Goal: Task Accomplishment & Management: Use online tool/utility

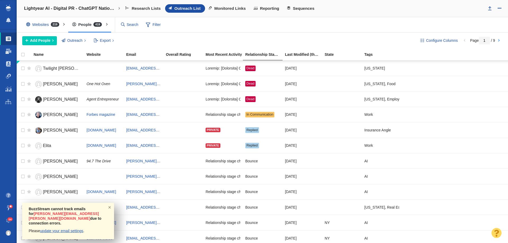
click at [10, 51] on span at bounding box center [9, 51] width 6 height 5
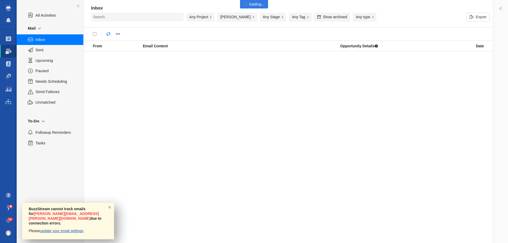
click at [231, 16] on button "[PERSON_NAME]" at bounding box center [237, 17] width 40 height 9
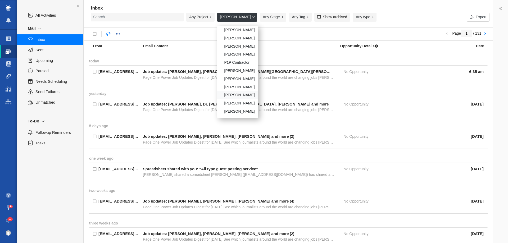
scroll to position [189, 0]
click at [230, 88] on div "Taylor Raymond" at bounding box center [237, 88] width 41 height 8
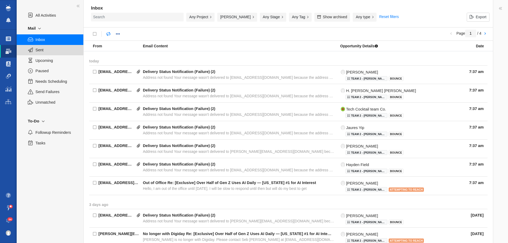
click at [42, 52] on span "Sent" at bounding box center [56, 50] width 42 height 6
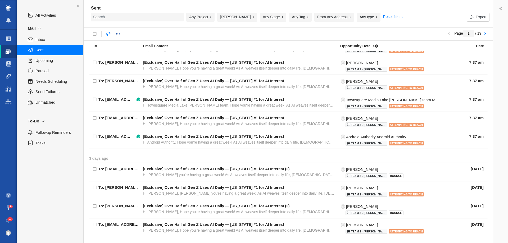
scroll to position [308, 0]
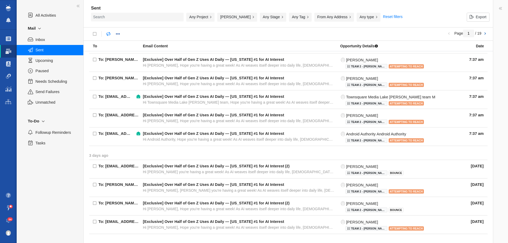
click at [486, 34] on link at bounding box center [484, 33] width 7 height 9
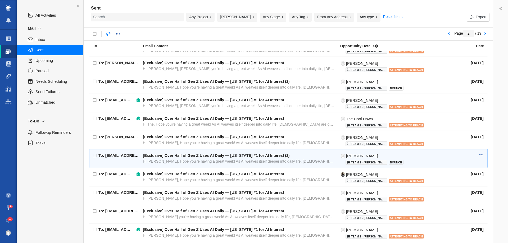
scroll to position [294, 0]
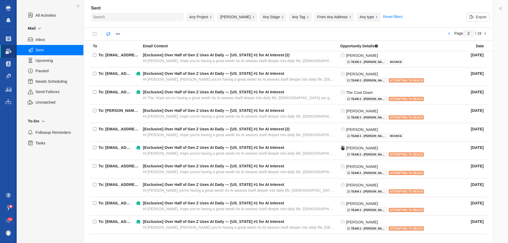
click at [487, 34] on link at bounding box center [484, 33] width 7 height 9
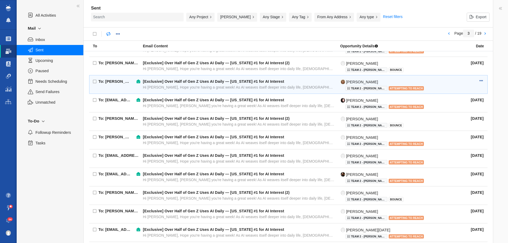
scroll to position [162, 0]
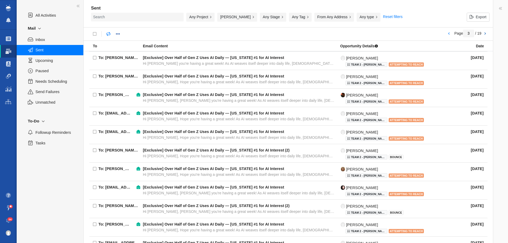
click at [488, 32] on link at bounding box center [484, 33] width 7 height 9
type input "4"
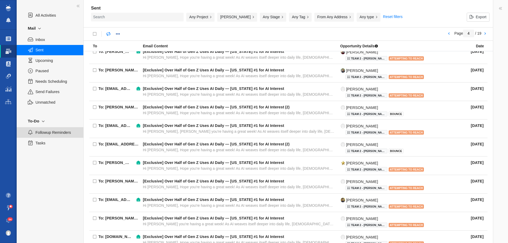
scroll to position [215, 0]
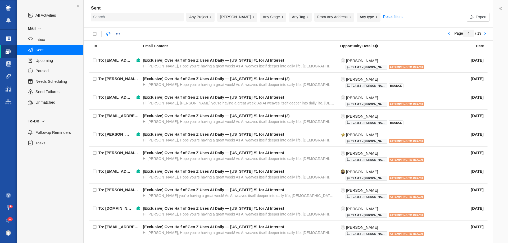
click at [9, 38] on span at bounding box center [8, 38] width 5 height 5
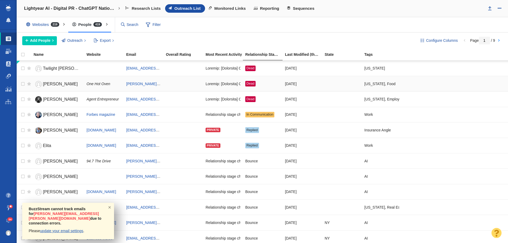
scroll to position [26, 0]
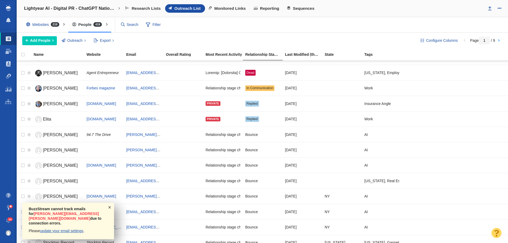
click at [109, 211] on span "×" at bounding box center [110, 207] width 8 height 8
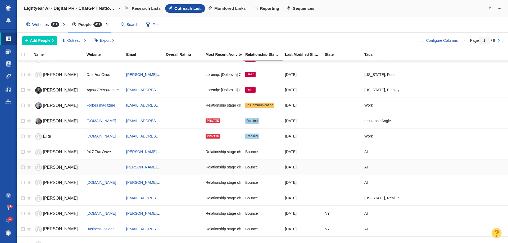
scroll to position [0, 0]
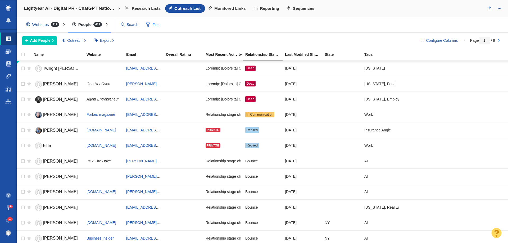
click at [148, 27] on span at bounding box center [148, 24] width 4 height 7
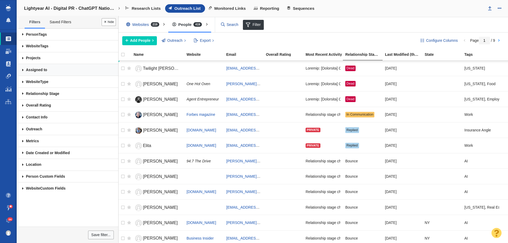
click at [62, 70] on link "Assigned to" at bounding box center [69, 70] width 100 height 12
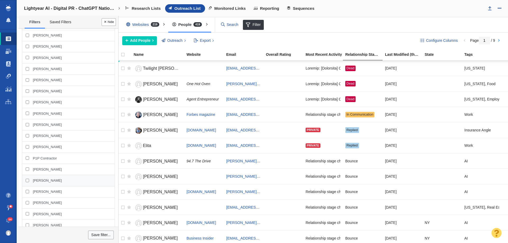
scroll to position [238, 0]
click at [38, 181] on div "[PERSON_NAME]" at bounding box center [68, 178] width 93 height 11
click at [29, 180] on input "[PERSON_NAME]" at bounding box center [27, 177] width 3 height 3
checkbox input "true"
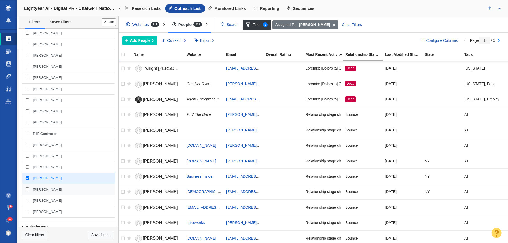
click at [35, 190] on span "[PERSON_NAME]" at bounding box center [47, 189] width 29 height 5
click at [29, 190] on input "[PERSON_NAME]" at bounding box center [27, 189] width 3 height 3
checkbox input "true"
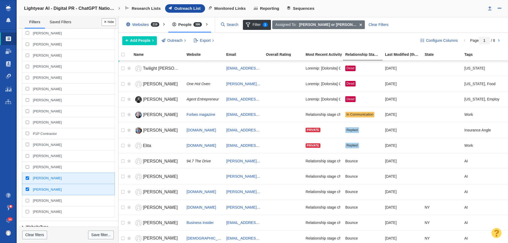
click at [27, 180] on div "[PERSON_NAME]" at bounding box center [68, 178] width 93 height 11
click at [27, 180] on input "[PERSON_NAME]" at bounding box center [27, 177] width 3 height 3
checkbox input "false"
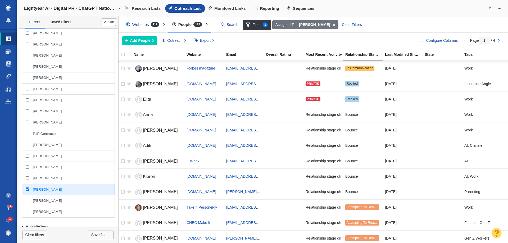
click at [28, 188] on div "[PERSON_NAME]" at bounding box center [68, 189] width 93 height 11
click at [28, 188] on input "[PERSON_NAME]" at bounding box center [27, 189] width 3 height 3
checkbox input "false"
click at [28, 178] on div at bounding box center [254, 121] width 508 height 243
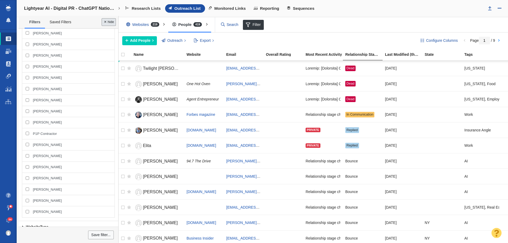
click at [106, 21] on button "Done" at bounding box center [109, 22] width 14 height 8
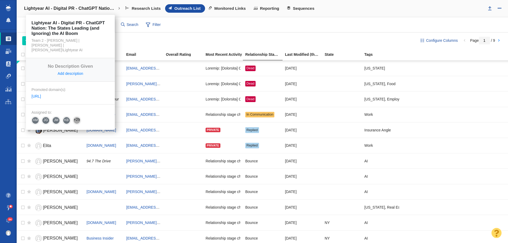
click at [61, 7] on h4 "Lightyear AI - Digital PR - ChatGPT Nation: The States Leading (and Ignoring) t…" at bounding box center [70, 8] width 93 height 5
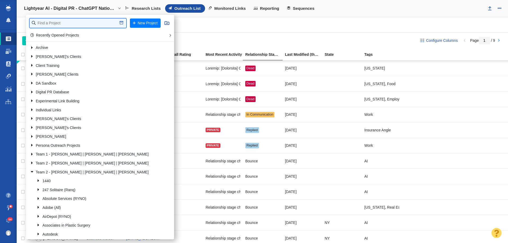
click at [60, 24] on input "text" at bounding box center [78, 23] width 97 height 9
type input "credit one"
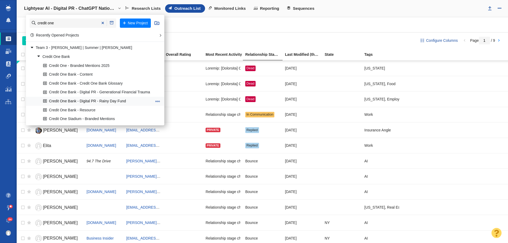
click at [58, 104] on link "Credit One Bank - Digital PR - Rainy Day Fund" at bounding box center [97, 101] width 111 height 8
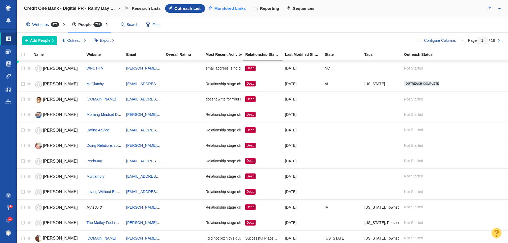
click at [233, 10] on span "Monitored Links" at bounding box center [229, 8] width 31 height 5
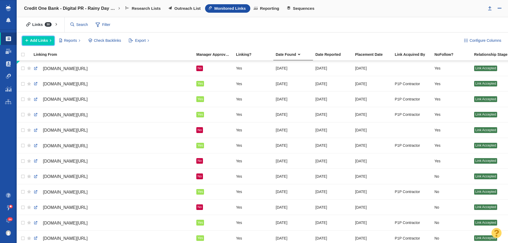
click at [30, 40] on span "Add Links" at bounding box center [39, 41] width 18 height 6
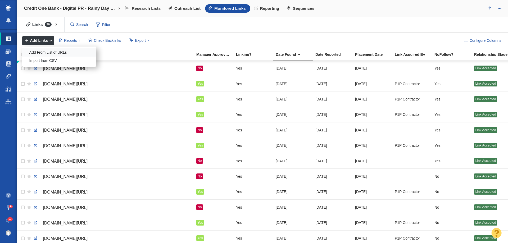
click at [56, 49] on div "Add From List of URLs" at bounding box center [59, 52] width 74 height 8
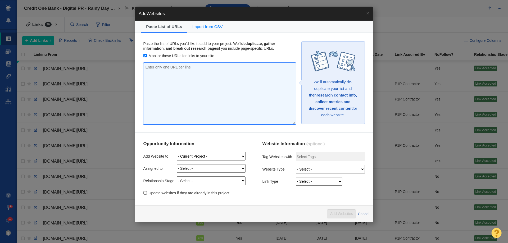
click at [169, 67] on textarea at bounding box center [219, 93] width 152 height 61
paste textarea "https://www.jacksonville.com/story/news/2025/08/15/how-many-months-emergency-sa…"
type textarea "https://www.jacksonville.com/story/news/2025/08/15/how-many-months-emergency-sa…"
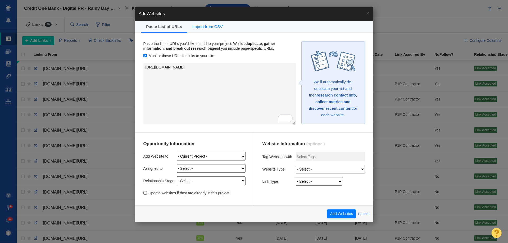
click at [226, 168] on select "- Select - Me Admin Account Alyssa Arnzen Amethyst Tagney Amy Merrill Andrew He…" at bounding box center [211, 168] width 69 height 8
select select "0"
click at [177, 164] on select "- Select - Me Admin Account Alyssa Arnzen Amethyst Tagney Amy Merrill Andrew He…" at bounding box center [211, 168] width 69 height 8
click at [212, 180] on select "- Select - On Hold (Pursuing Later) Not Started Pending Approval Attempting To …" at bounding box center [211, 180] width 69 height 8
select select "11"
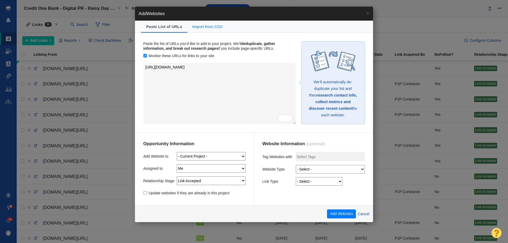
click at [177, 176] on select "- Select - On Hold (Pursuing Later) Not Started Pending Approval Attempting To …" at bounding box center [211, 180] width 69 height 8
click at [317, 165] on select "- Select - Digital PR Resource Link Building Guest Post Fresh Mention 404 Recla…" at bounding box center [330, 169] width 69 height 8
select select "0"
click at [296, 165] on select "- Select - Digital PR Resource Link Building Guest Post Fresh Mention 404 Recla…" at bounding box center [330, 169] width 69 height 8
click at [313, 184] on select "- Select - Guest Post - Organic Guest Post - Partnership Resource Link Fresh Me…" at bounding box center [319, 181] width 47 height 8
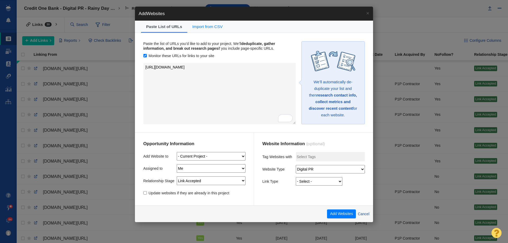
select select "4"
click at [296, 177] on select "- Select - Guest Post - Organic Guest Post - Partnership Resource Link Fresh Me…" at bounding box center [319, 181] width 47 height 8
click at [337, 212] on button "Add Websites" at bounding box center [341, 214] width 29 height 9
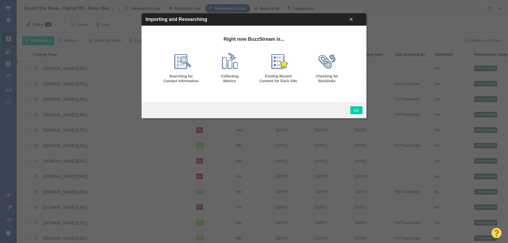
click at [357, 107] on link "OK" at bounding box center [356, 110] width 12 height 8
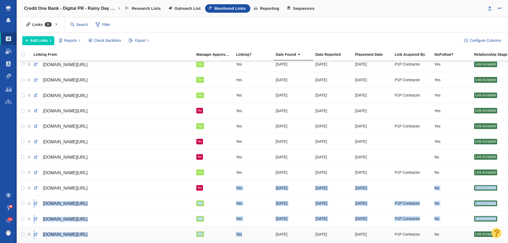
drag, startPoint x: 221, startPoint y: 238, endPoint x: 272, endPoint y: 234, distance: 51.0
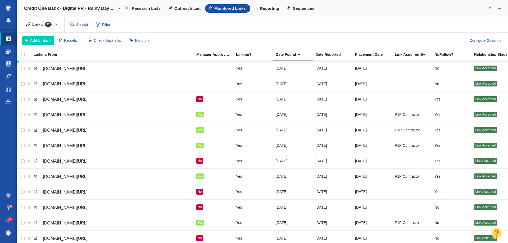
click at [275, 22] on div "Links 32 All Links Assigned To Me Recently Viewed Starred Reported current mont…" at bounding box center [262, 24] width 491 height 15
click at [405, 62] on td at bounding box center [412, 68] width 40 height 15
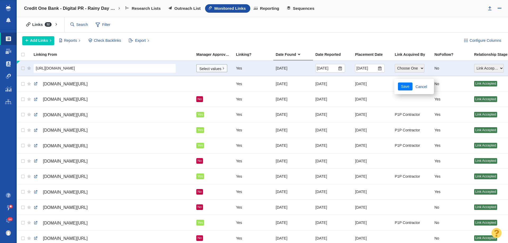
click at [405, 68] on select "Choose One Allie Huska Alyssa Arnzen Amethyst Tagney Amy Merrill Annika Darling…" at bounding box center [410, 68] width 30 height 8
select select "24"
click at [395, 64] on select "Choose One Allie Huska Alyssa Arnzen Amethyst Tagney Amy Merrill Annika Darling…" at bounding box center [410, 68] width 30 height 8
click at [404, 86] on button "Save" at bounding box center [405, 87] width 15 height 8
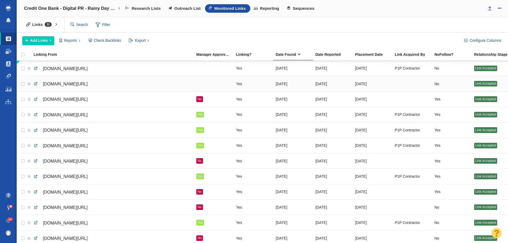
click at [405, 85] on div at bounding box center [412, 83] width 35 height 11
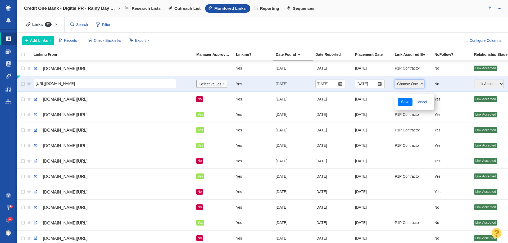
click at [405, 85] on select "Choose One Allie Huska Alyssa Arnzen Amethyst Tagney Amy Merrill Annika Darling…" at bounding box center [410, 84] width 30 height 8
select select "24"
click at [395, 80] on select "Choose One Allie Huska Alyssa Arnzen Amethyst Tagney Amy Merrill Annika Darling…" at bounding box center [410, 84] width 30 height 8
click at [405, 100] on button "Save" at bounding box center [405, 102] width 15 height 8
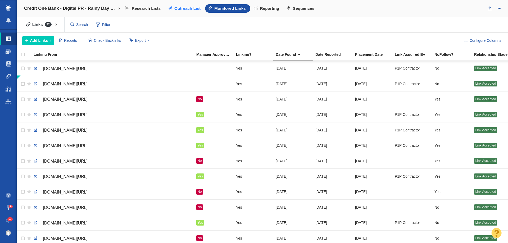
click at [189, 9] on span "Outreach List" at bounding box center [187, 8] width 26 height 5
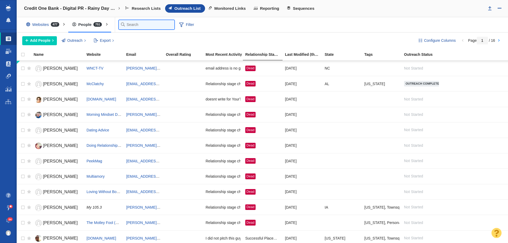
click at [130, 25] on input "text" at bounding box center [147, 24] width 56 height 9
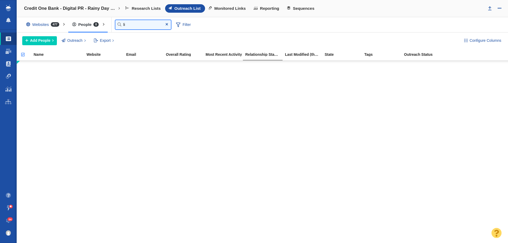
type input "l"
type input "n"
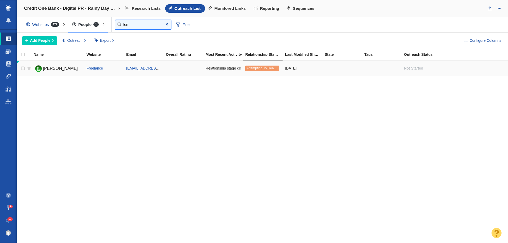
type input "len"
click at [57, 69] on span "[PERSON_NAME]" at bounding box center [60, 68] width 35 height 4
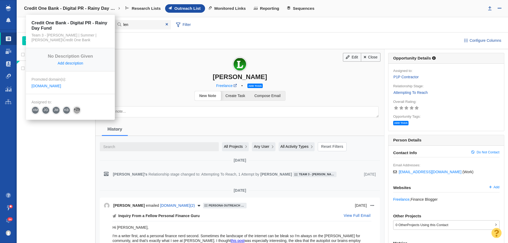
click at [91, 11] on h4 "Credit One Bank - Digital PR - Rainy Day Fund" at bounding box center [70, 8] width 93 height 5
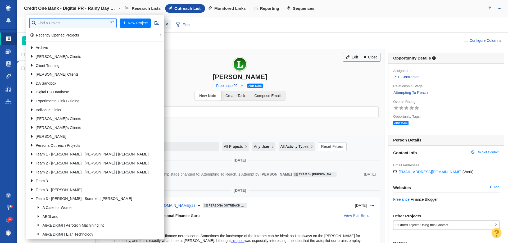
click at [83, 21] on input "text" at bounding box center [73, 23] width 87 height 9
click at [227, 11] on span "Monitored Links" at bounding box center [229, 8] width 31 height 5
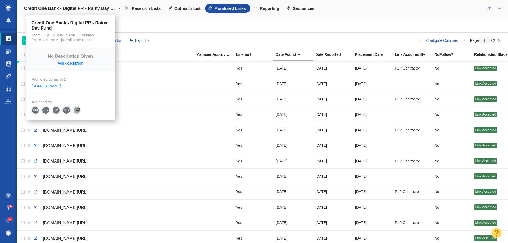
click at [106, 4] on link "Credit One Bank - Digital PR - Rainy Day Fund" at bounding box center [71, 8] width 103 height 13
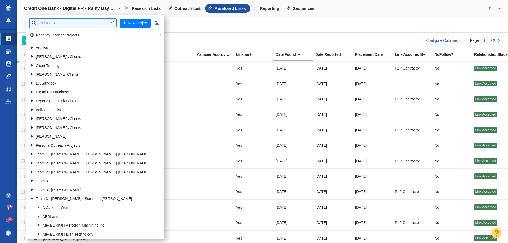
click at [78, 24] on input "text" at bounding box center [73, 23] width 87 height 9
type input "lighty"
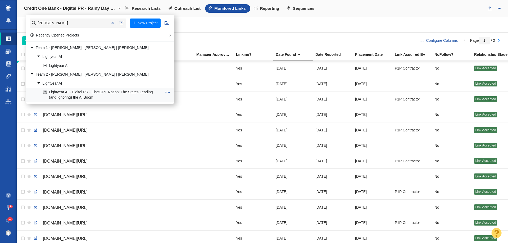
click at [71, 93] on link "Lightyear AI - Digital PR - ChatGPT Nation: The States Leading (and Ignoring) t…" at bounding box center [102, 94] width 121 height 13
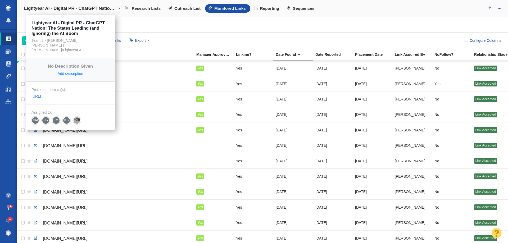
click at [64, 8] on h4 "Lightyear AI - Digital PR - ChatGPT Nation: The States Leading (and Ignoring) t…" at bounding box center [70, 8] width 93 height 5
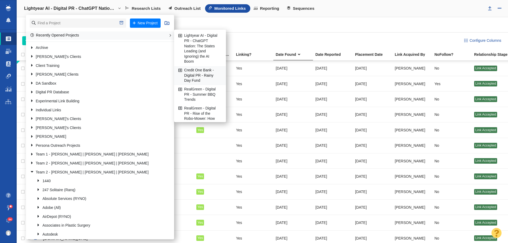
click at [193, 71] on link "Credit One Bank - Digital PR - Rainy Day Fund" at bounding box center [200, 75] width 46 height 19
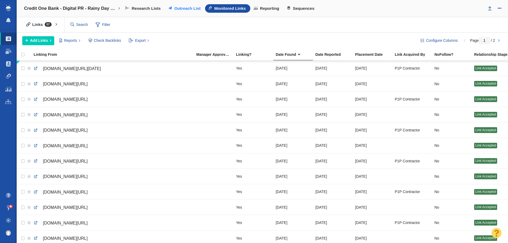
click at [186, 8] on span "Outreach List" at bounding box center [187, 8] width 26 height 5
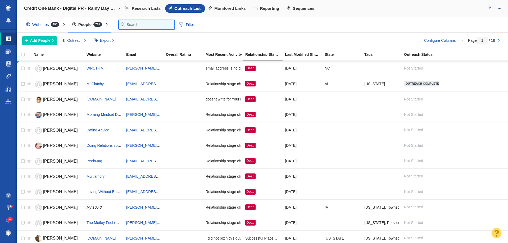
click at [133, 25] on input "text" at bounding box center [147, 24] width 56 height 9
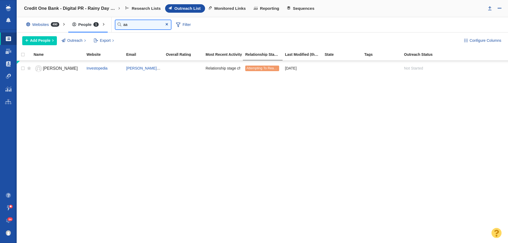
type input "a"
type input "pass"
click at [45, 22] on div "Websites 490" at bounding box center [43, 25] width 43 height 12
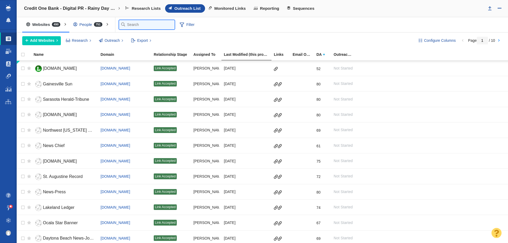
click at [128, 24] on input "text" at bounding box center [147, 24] width 56 height 9
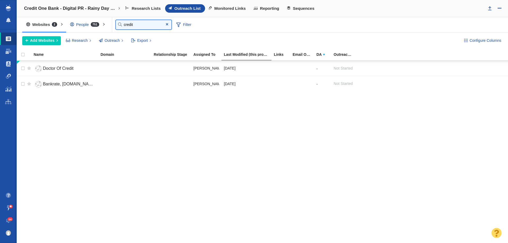
type input "credit"
click at [92, 23] on span "751" at bounding box center [95, 24] width 8 height 4
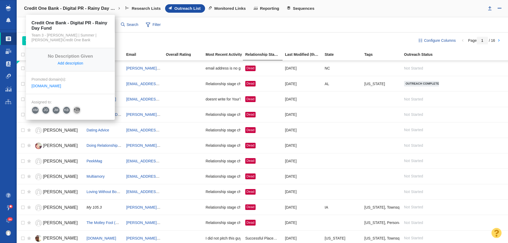
click at [87, 4] on link "Credit One Bank - Digital PR - Rainy Day Fund" at bounding box center [71, 8] width 103 height 13
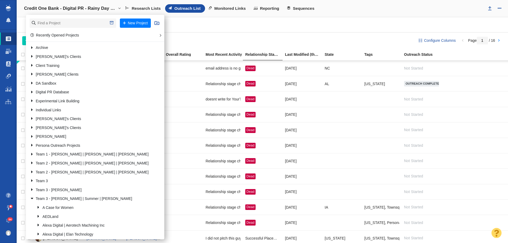
click at [86, 8] on h4 "Credit One Bank - Digital PR - Rainy Day Fund" at bounding box center [70, 8] width 93 height 5
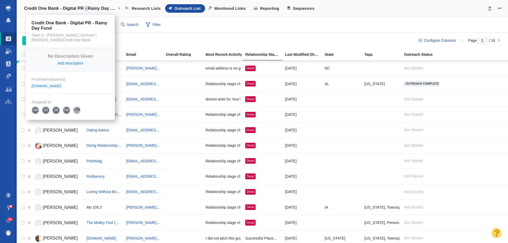
click at [86, 8] on h4 "Credit One Bank - Digital PR - Rainy Day Fund" at bounding box center [70, 8] width 93 height 5
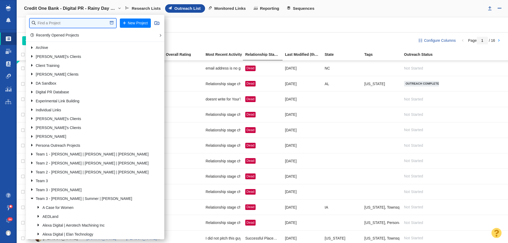
click at [74, 22] on input "text" at bounding box center [73, 23] width 87 height 9
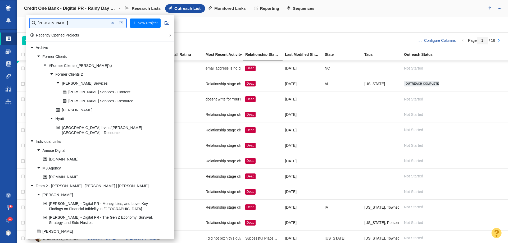
type input "john st"
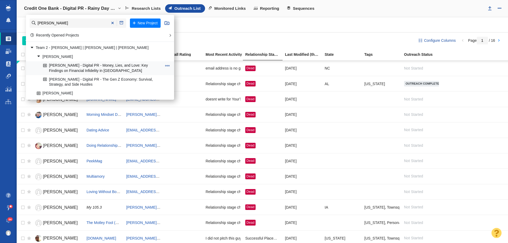
click at [84, 67] on link "[PERSON_NAME] - Digital PR - Money, Lies, and Love: Key Findings on Financial I…" at bounding box center [102, 68] width 121 height 13
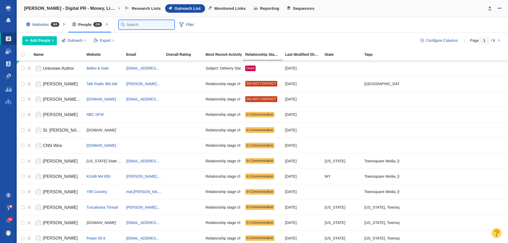
click at [132, 26] on input "text" at bounding box center [147, 24] width 56 height 9
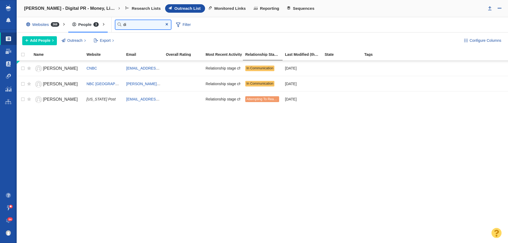
type input "d"
type input "f"
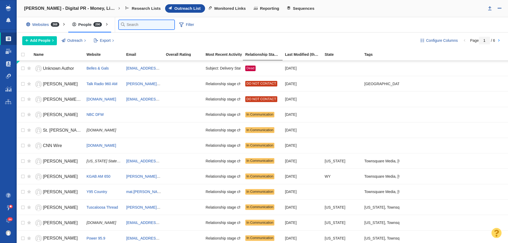
type input "o"
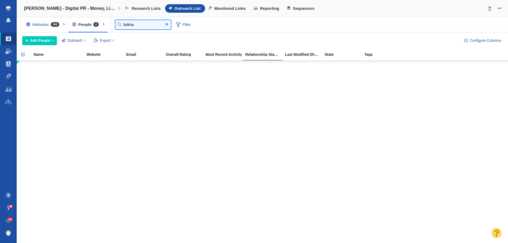
type input "fodma"
click at [36, 23] on div "Websites 368" at bounding box center [43, 25] width 43 height 12
click at [43, 22] on div at bounding box center [254, 121] width 508 height 243
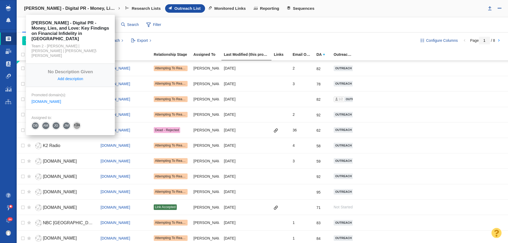
click at [72, 11] on link "[PERSON_NAME] - Digital PR - Money, Lies, and Love: Key Findings on Financial I…" at bounding box center [71, 8] width 103 height 13
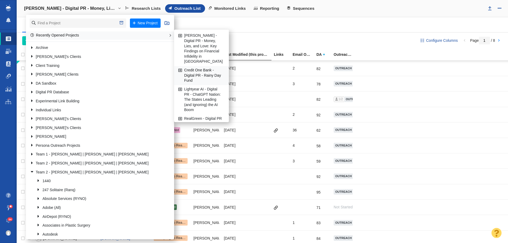
click at [194, 69] on link "Credit One Bank - Digital PR - Rainy Day Fund" at bounding box center [201, 75] width 49 height 19
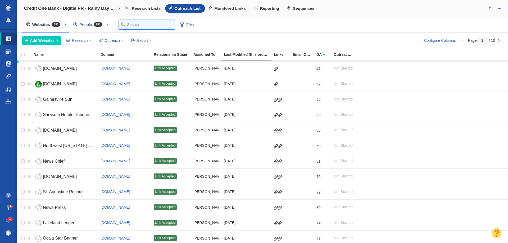
click at [124, 25] on input "text" at bounding box center [147, 24] width 56 height 9
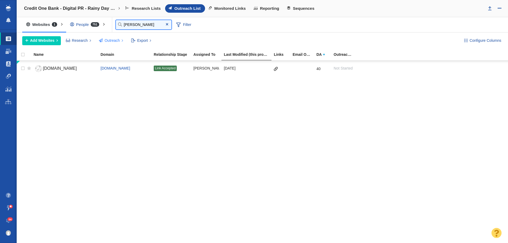
type input "johnn"
click at [112, 42] on span "Outreach" at bounding box center [112, 41] width 15 height 6
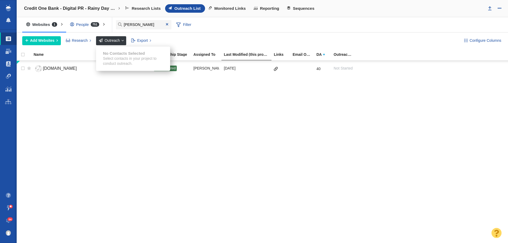
click at [87, 27] on div "People 751" at bounding box center [85, 25] width 39 height 12
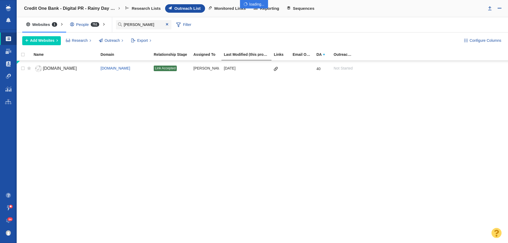
click at [87, 25] on div at bounding box center [254, 121] width 508 height 243
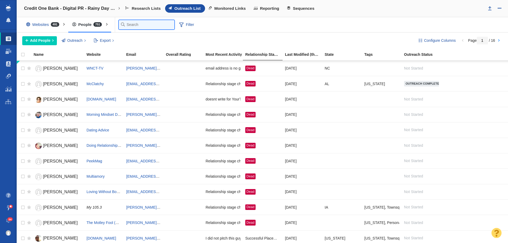
click at [125, 28] on input "text" at bounding box center [147, 24] width 56 height 9
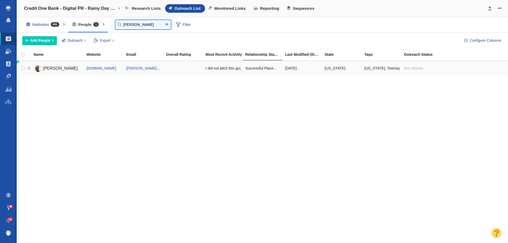
type input "[PERSON_NAME]"
click at [67, 70] on span "[PERSON_NAME]" at bounding box center [60, 68] width 35 height 4
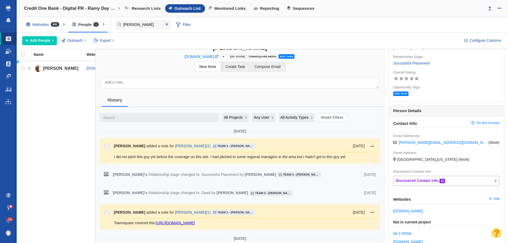
scroll to position [26, 0]
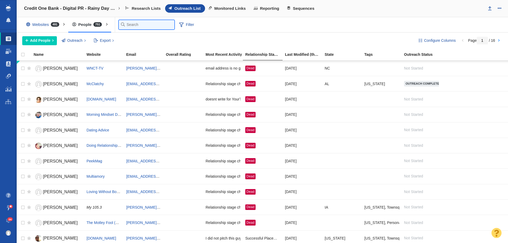
click at [132, 28] on input "text" at bounding box center [147, 24] width 56 height 9
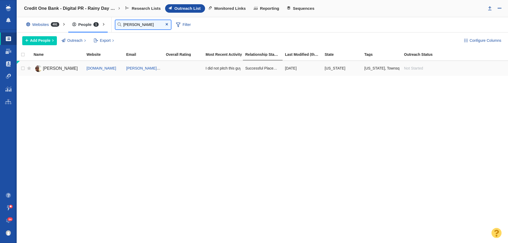
type input "[PERSON_NAME]"
click at [59, 74] on div "[PERSON_NAME]" at bounding box center [58, 68] width 48 height 11
click at [57, 69] on span "[PERSON_NAME]" at bounding box center [60, 68] width 35 height 4
click at [69, 70] on div at bounding box center [254, 121] width 508 height 243
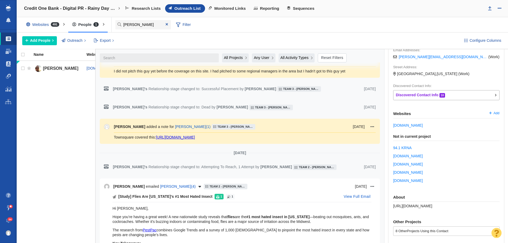
scroll to position [106, 0]
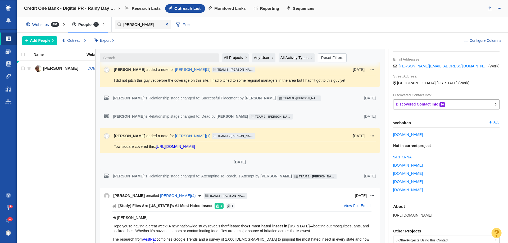
click at [238, 54] on button "All Projects" at bounding box center [235, 57] width 27 height 9
click at [235, 80] on span "Current Project" at bounding box center [237, 80] width 25 height 6
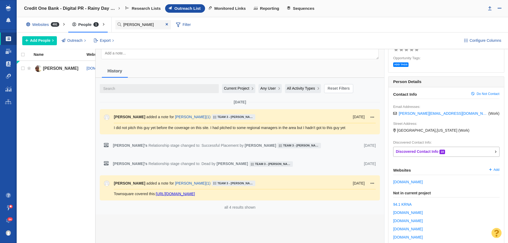
scroll to position [53, 0]
